Goal: Use online tool/utility: Utilize a website feature to perform a specific function

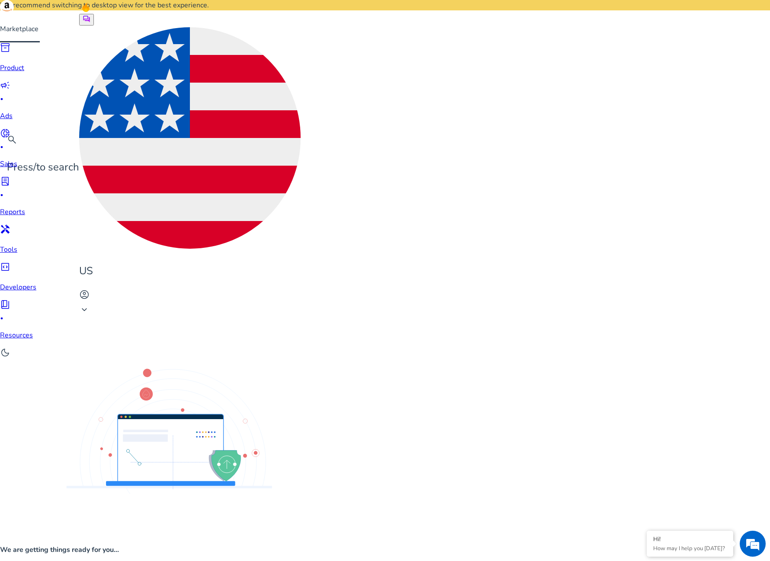
scroll to position [11, 0]
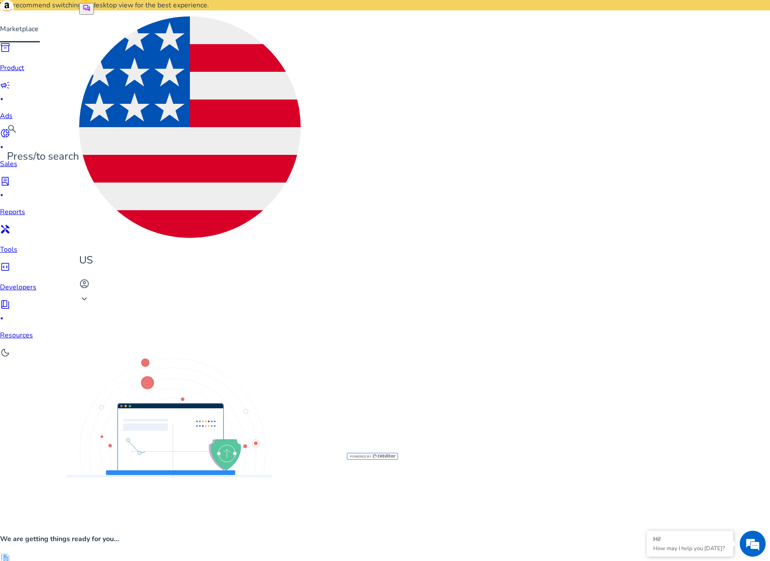
drag, startPoint x: 52, startPoint y: 220, endPoint x: 278, endPoint y: 512, distance: 369.5
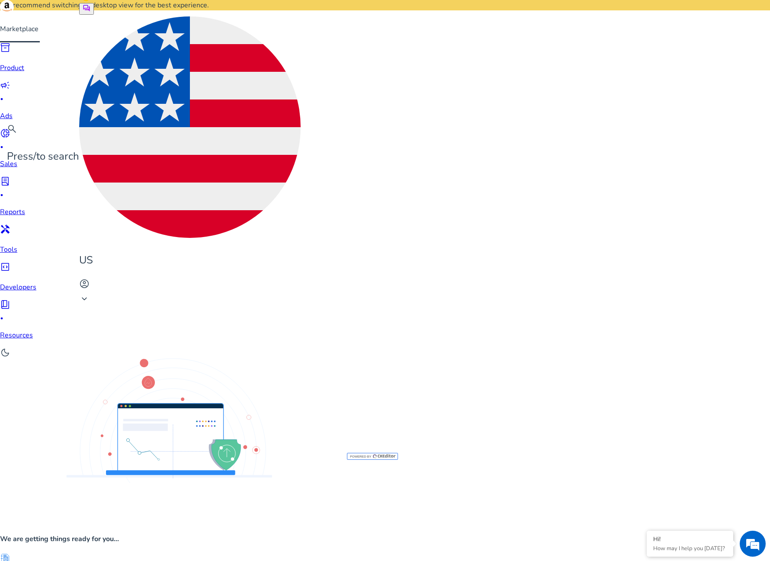
drag, startPoint x: 261, startPoint y: 446, endPoint x: 35, endPoint y: 145, distance: 376.6
click at [35, 145] on mat-sidenav-content "**********" at bounding box center [385, 280] width 770 height 561
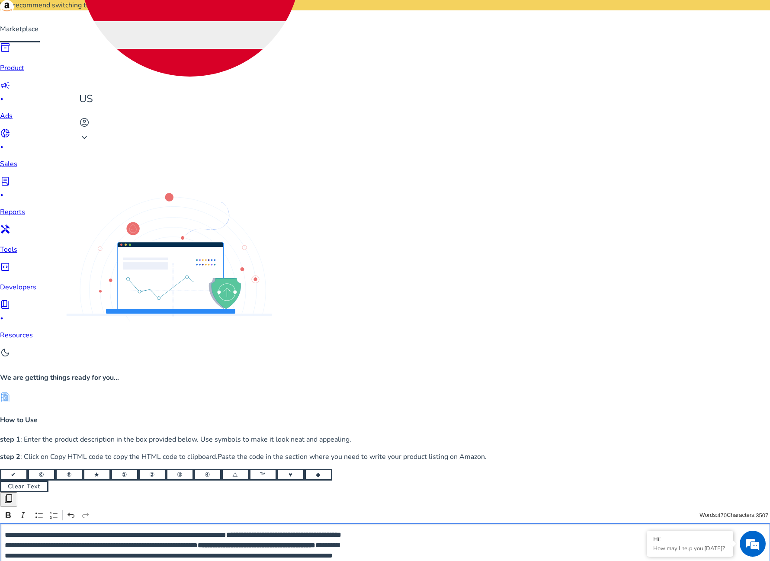
scroll to position [240, 0]
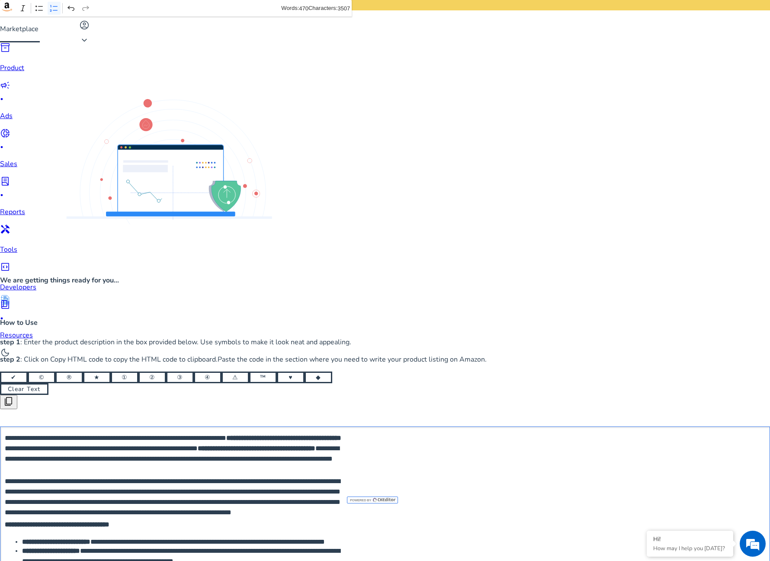
scroll to position [283, 0]
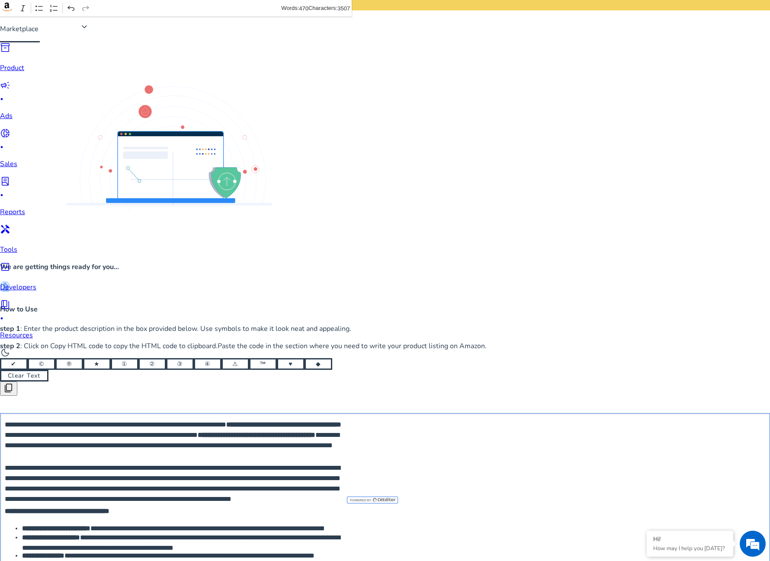
drag, startPoint x: 55, startPoint y: 459, endPoint x: 408, endPoint y: 499, distance: 355.4
click at [11, 8] on icon "Editor toolbar" at bounding box center [8, 8] width 5 height 6
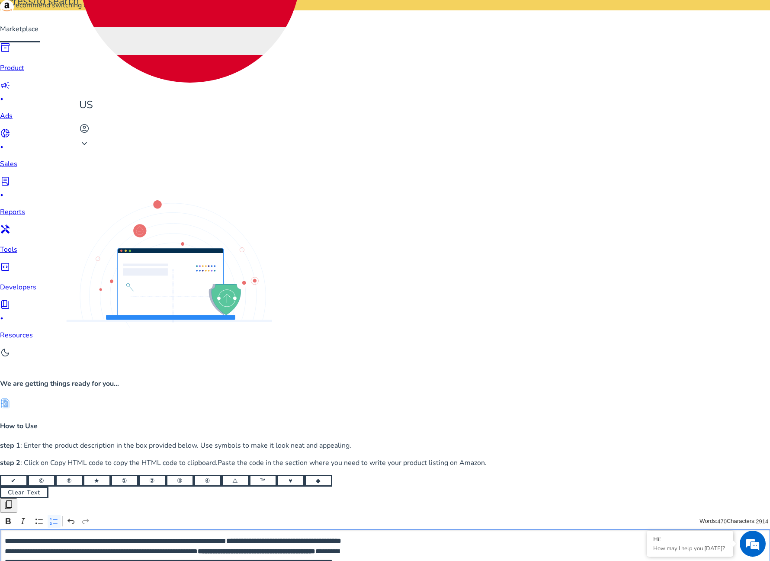
scroll to position [66, 0]
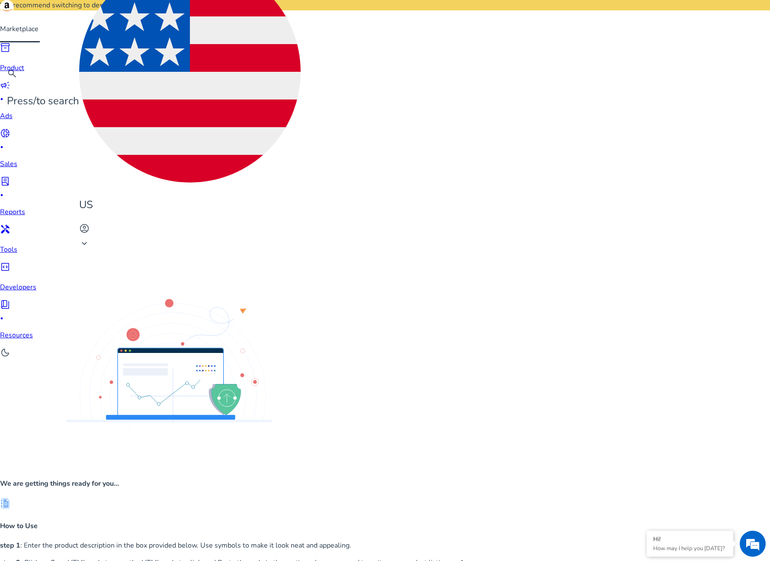
drag, startPoint x: 52, startPoint y: 171, endPoint x: 255, endPoint y: 331, distance: 258.2
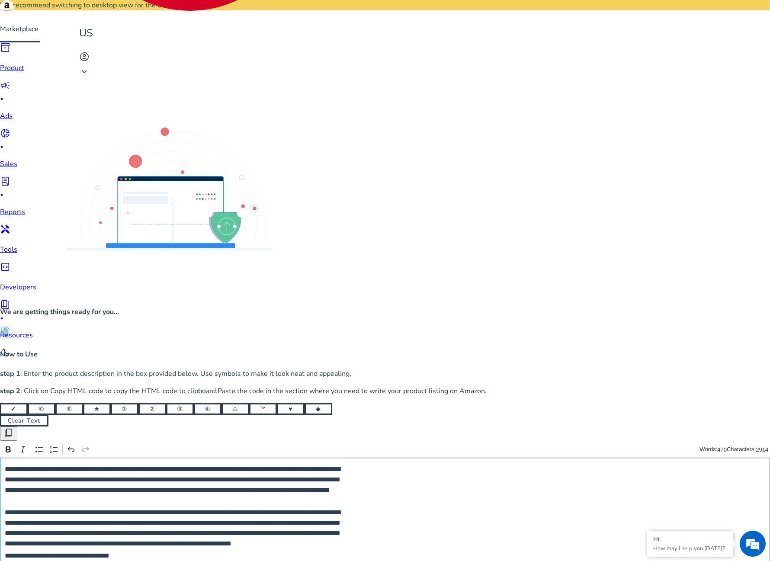
scroll to position [239, 0]
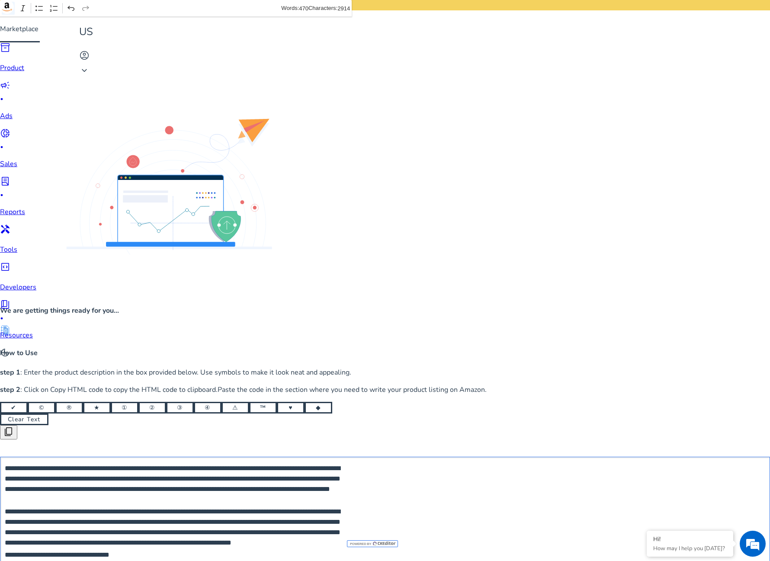
drag, startPoint x: 51, startPoint y: 172, endPoint x: 228, endPoint y: 493, distance: 366.9
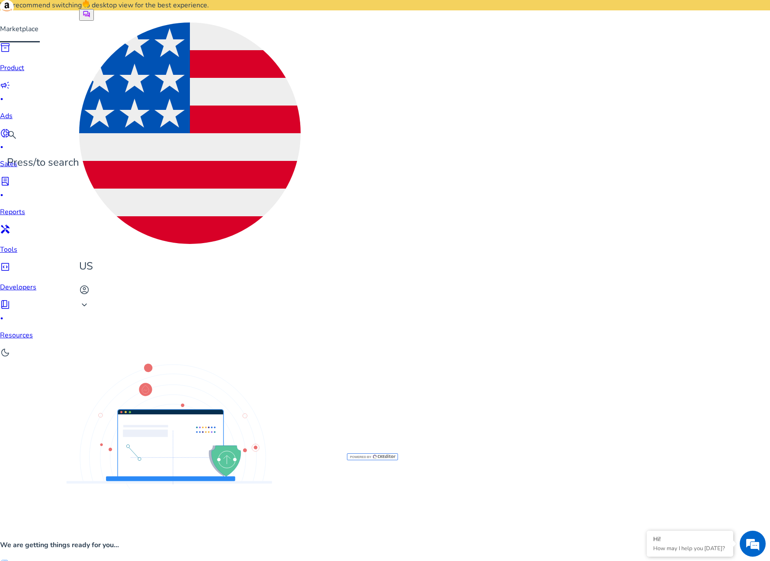
scroll to position [4, 0]
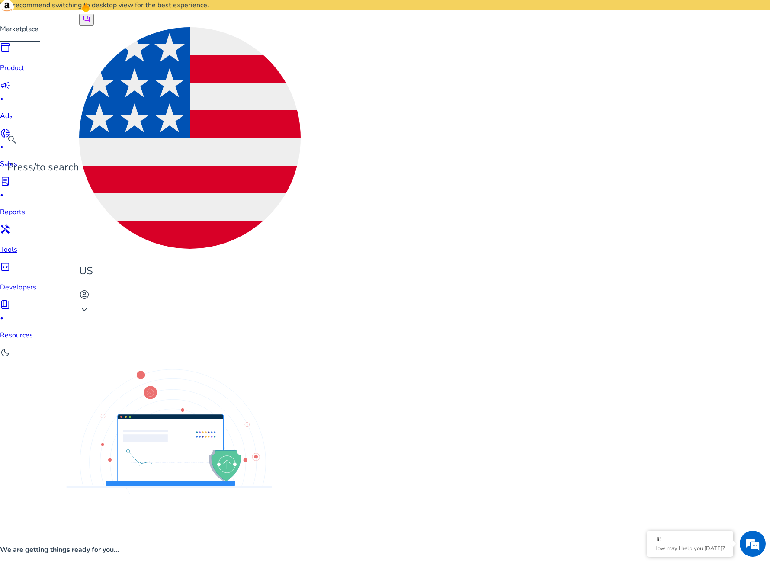
drag, startPoint x: 135, startPoint y: 290, endPoint x: 338, endPoint y: 299, distance: 203.2
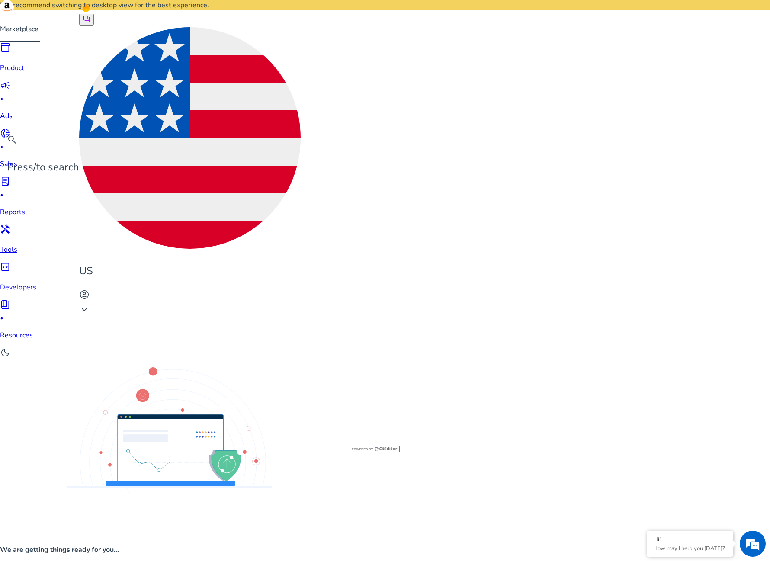
drag, startPoint x: 69, startPoint y: 319, endPoint x: 221, endPoint y: 390, distance: 168.0
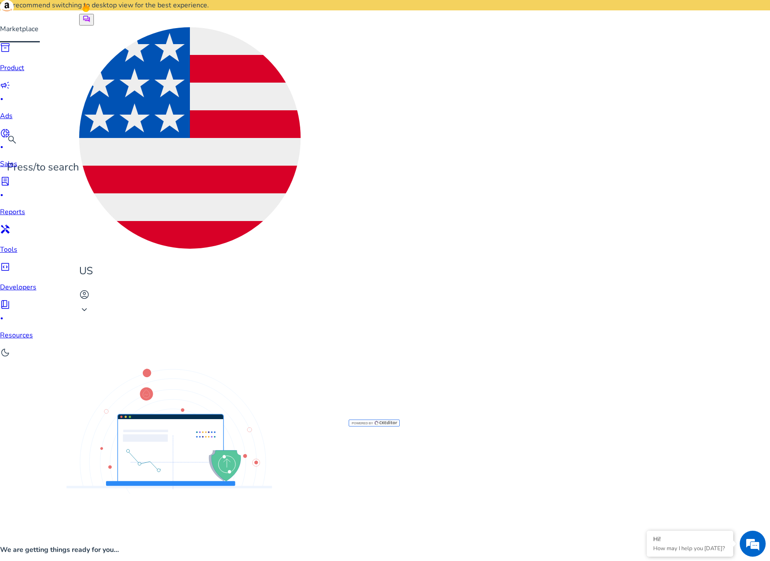
drag, startPoint x: 53, startPoint y: 314, endPoint x: 122, endPoint y: 314, distance: 69.2
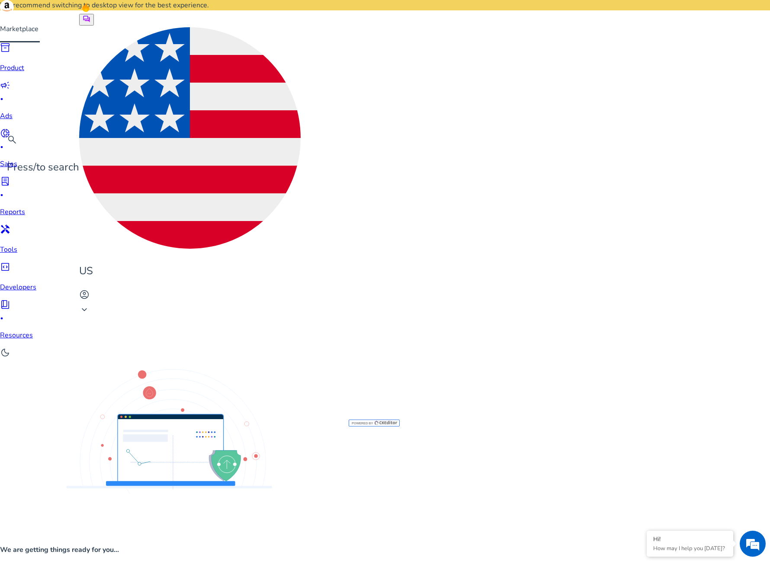
drag, startPoint x: 51, startPoint y: 327, endPoint x: 113, endPoint y: 328, distance: 62.8
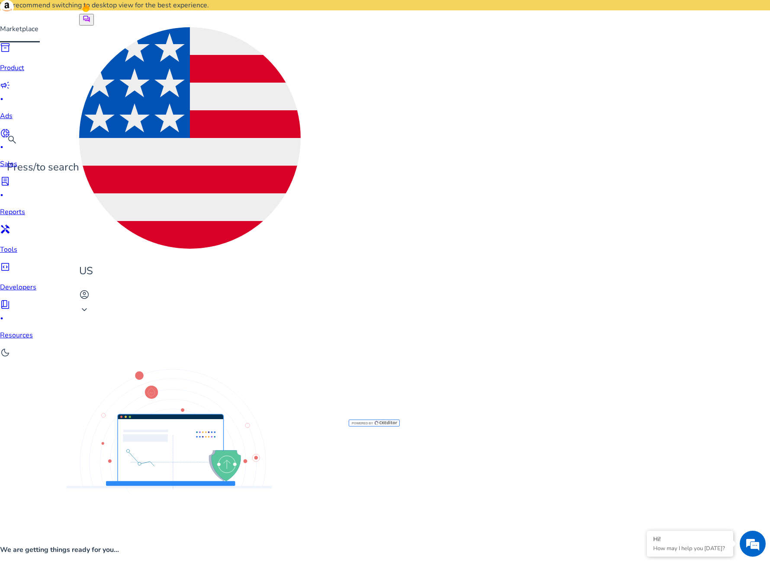
drag, startPoint x: 53, startPoint y: 348, endPoint x: 101, endPoint y: 349, distance: 48.1
drag, startPoint x: 54, startPoint y: 361, endPoint x: 123, endPoint y: 362, distance: 68.8
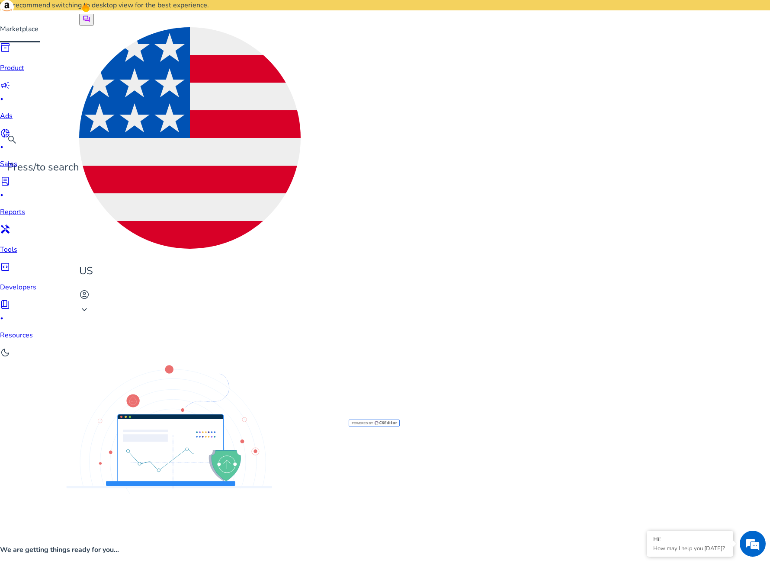
drag, startPoint x: 54, startPoint y: 371, endPoint x: 98, endPoint y: 375, distance: 44.8
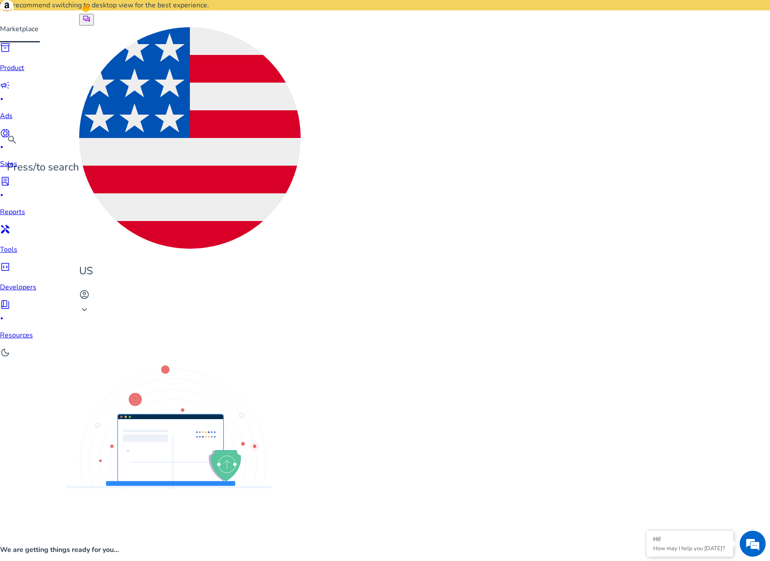
drag, startPoint x: 303, startPoint y: 374, endPoint x: 396, endPoint y: 374, distance: 93.0
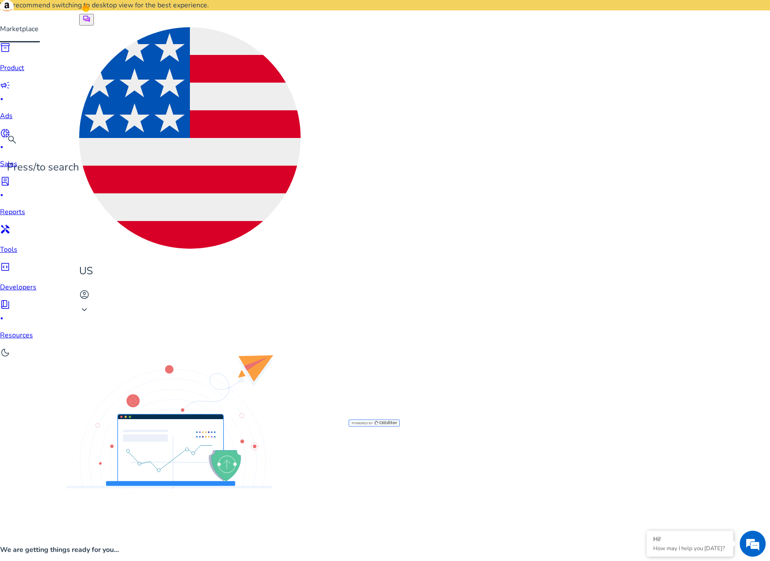
drag, startPoint x: 394, startPoint y: 374, endPoint x: 357, endPoint y: 372, distance: 37.7
type textarea "**********"
